Goal: Transaction & Acquisition: Purchase product/service

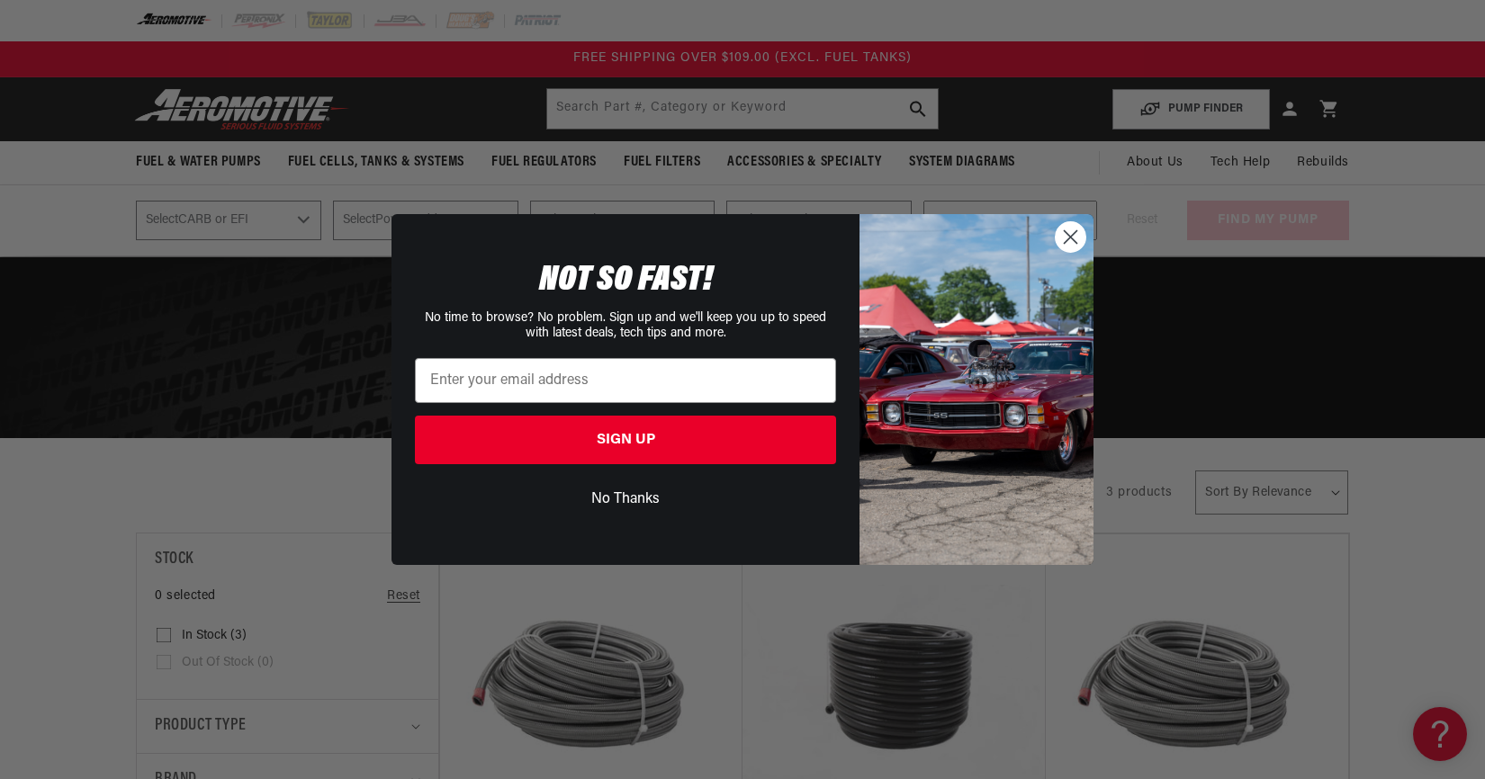
click at [1066, 246] on circle "Close dialog" at bounding box center [1071, 237] width 30 height 30
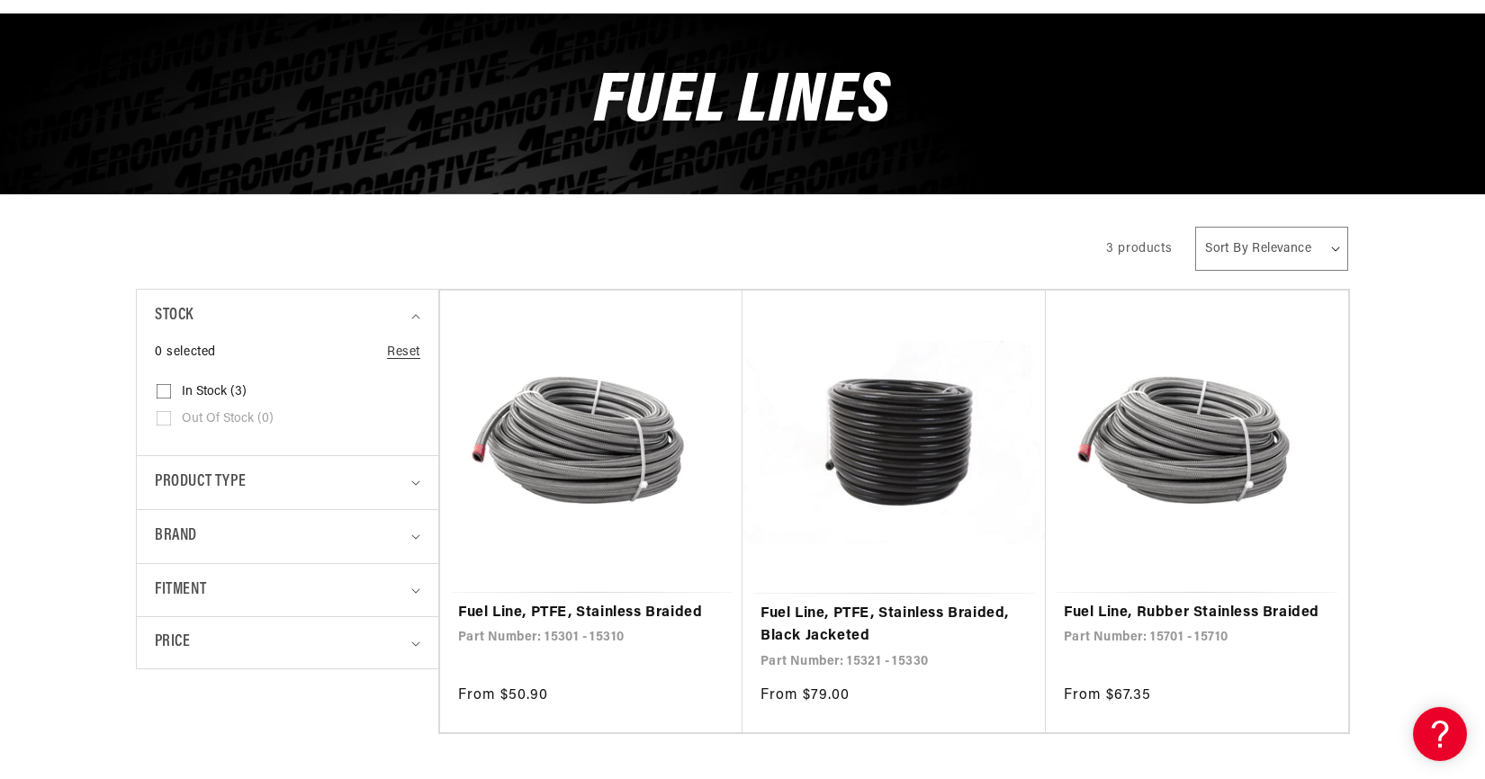
scroll to position [310, 0]
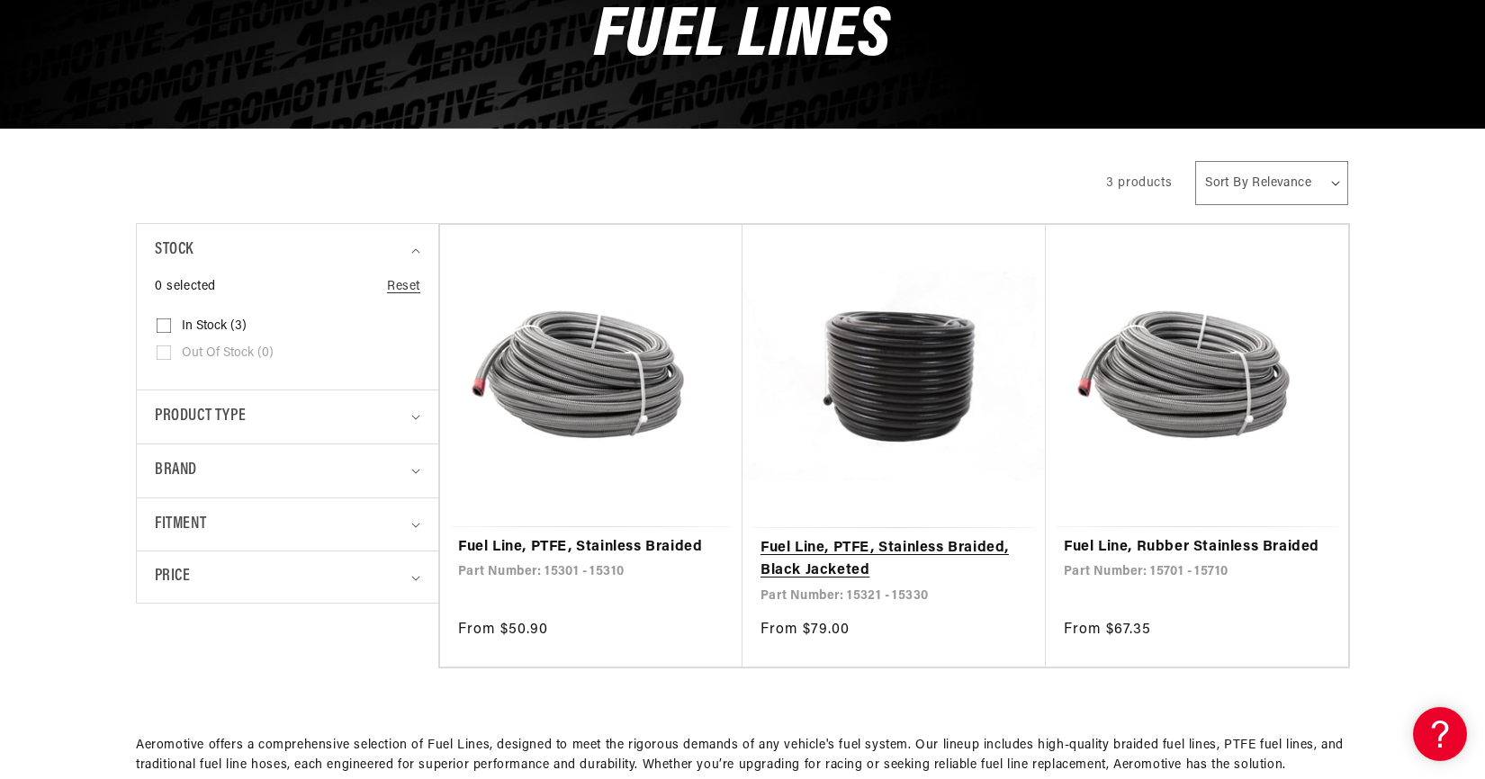
click at [873, 537] on link "Fuel Line, PTFE, Stainless Braided, Black Jacketed" at bounding box center [893, 560] width 267 height 46
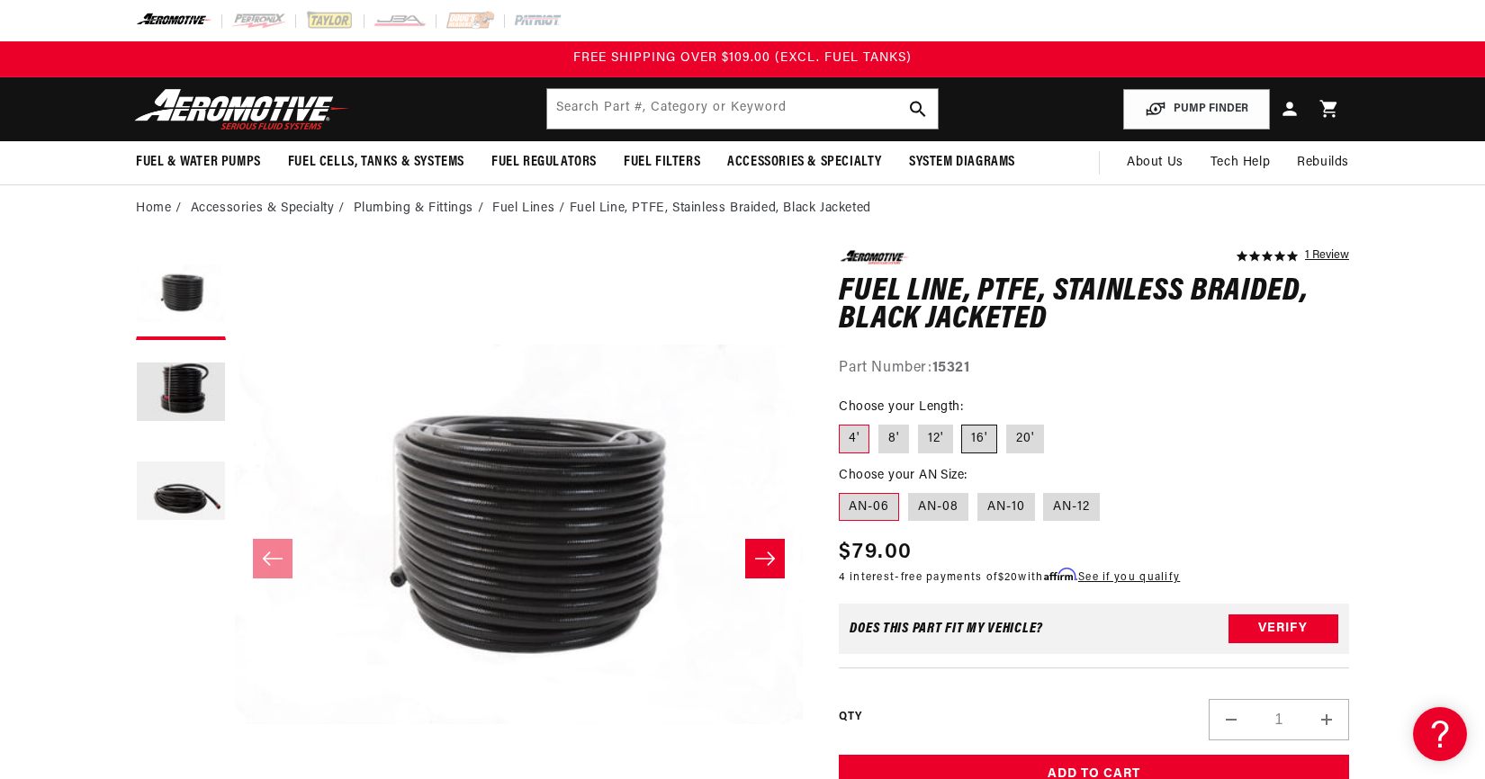
click at [971, 438] on label "16'" at bounding box center [979, 439] width 36 height 29
click at [963, 422] on input "16'" at bounding box center [962, 421] width 1 height 1
radio input "true"
